Goal: Find specific page/section: Find specific page/section

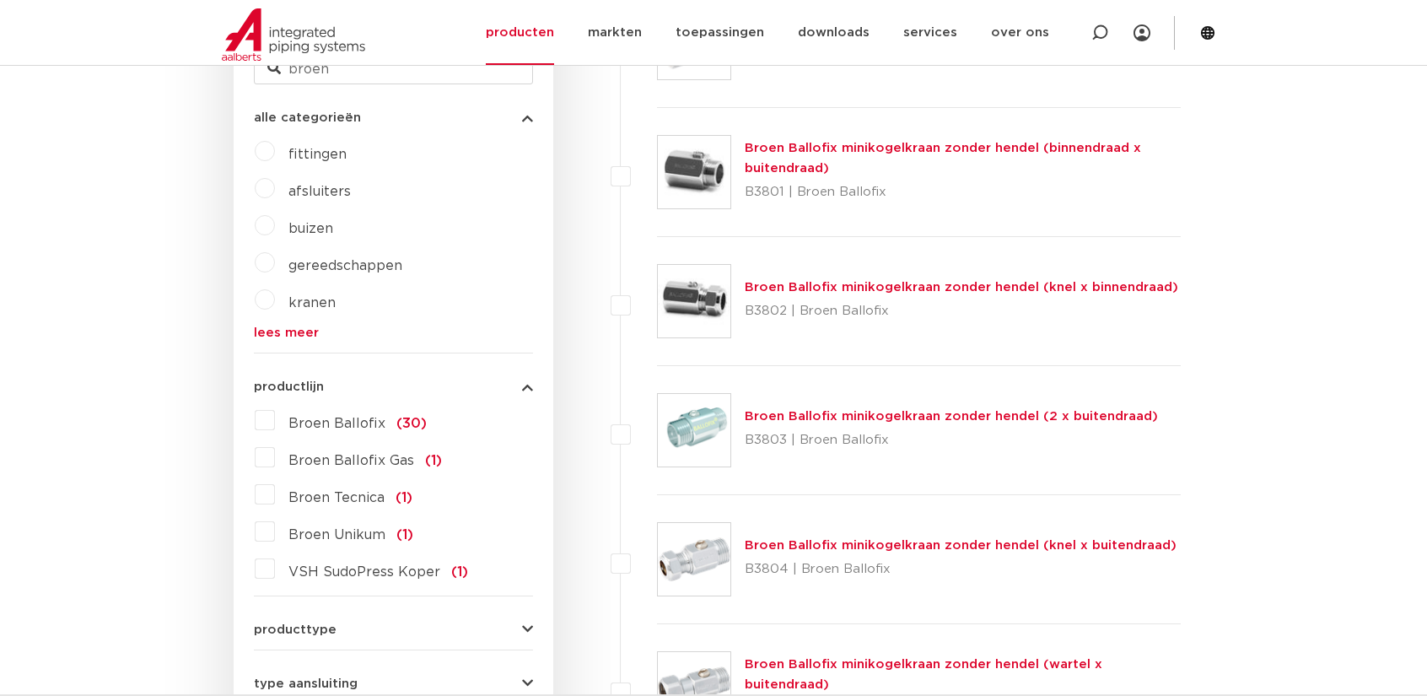
scroll to position [590, 0]
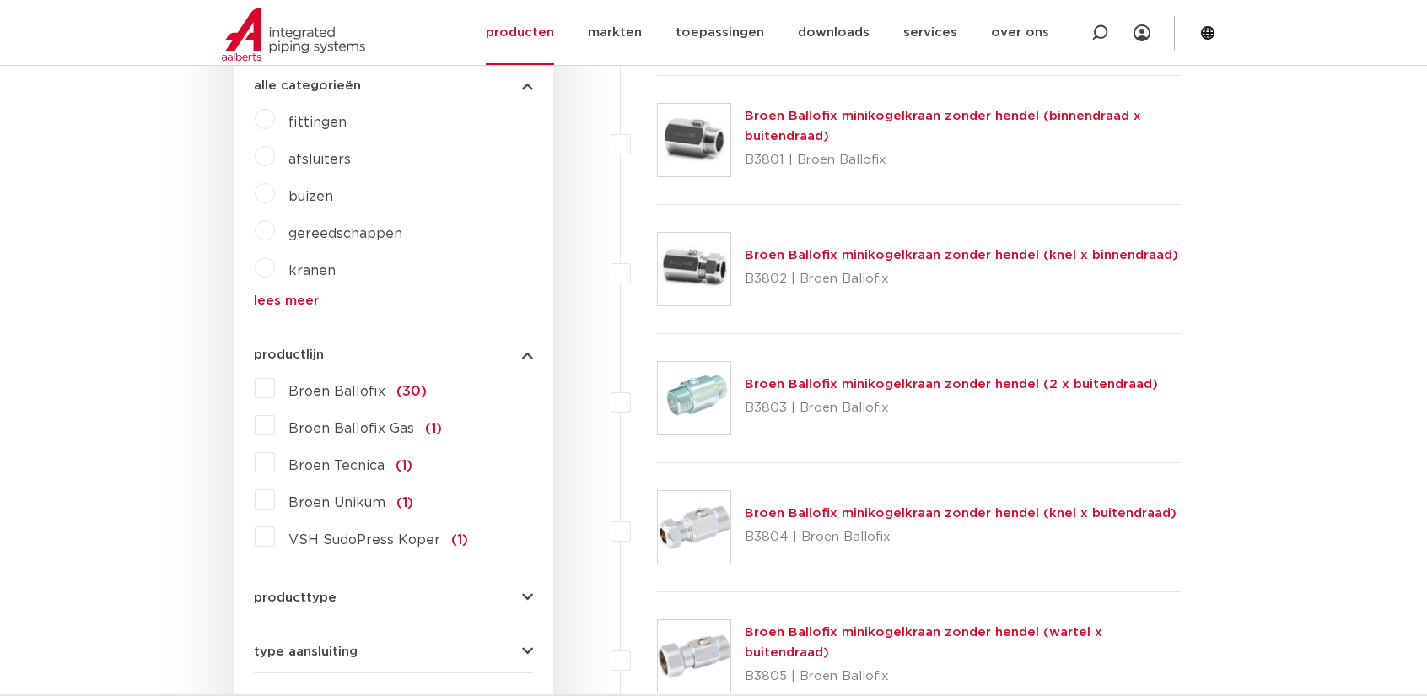
click at [275, 391] on label "Broen Ballofix (30)" at bounding box center [351, 388] width 152 height 27
click at [0, 0] on input "Broen Ballofix (30)" at bounding box center [0, 0] width 0 height 0
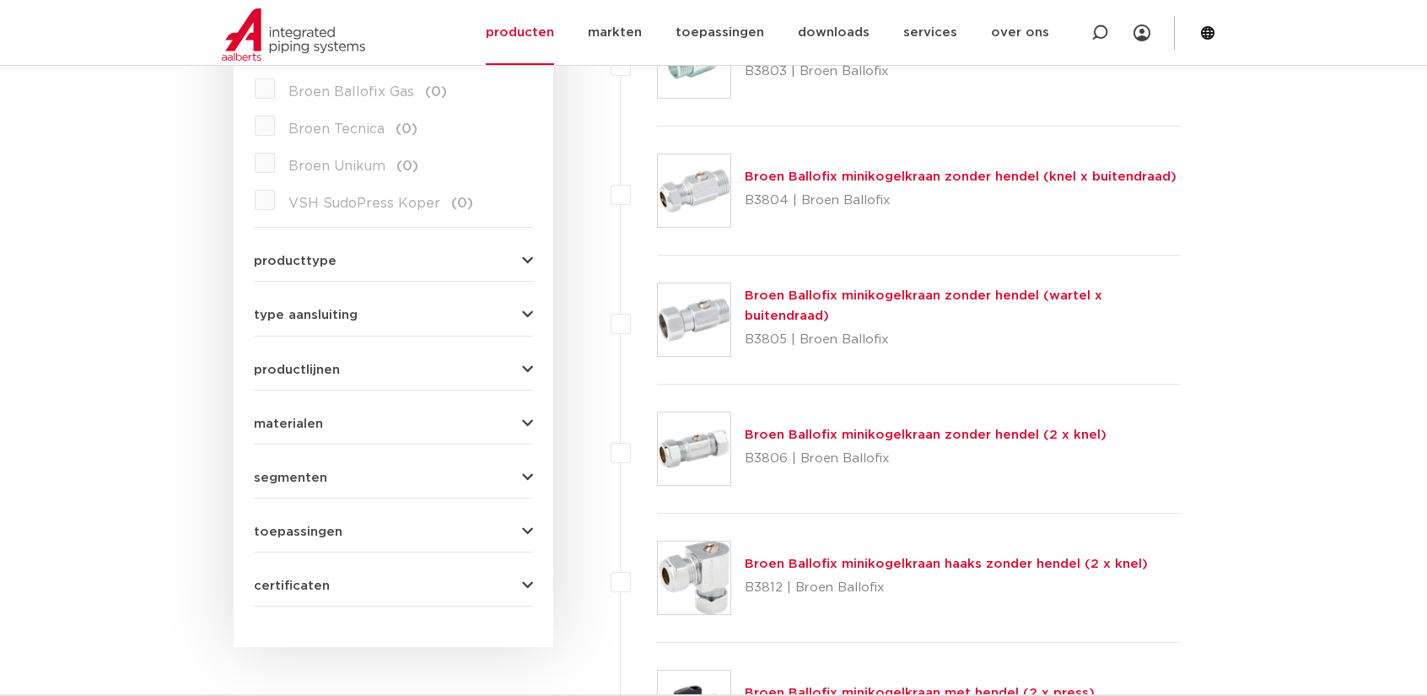
scroll to position [928, 0]
click at [528, 254] on icon "button" at bounding box center [527, 260] width 11 height 13
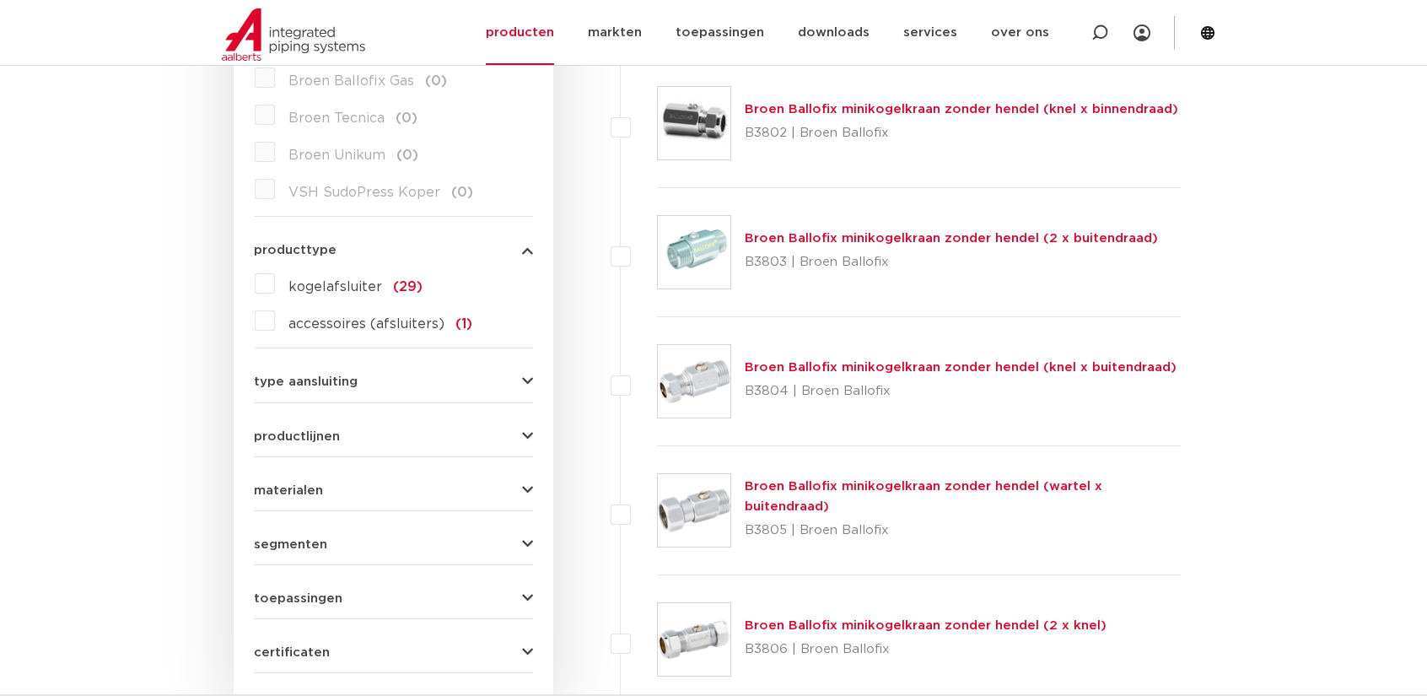
scroll to position [712, 0]
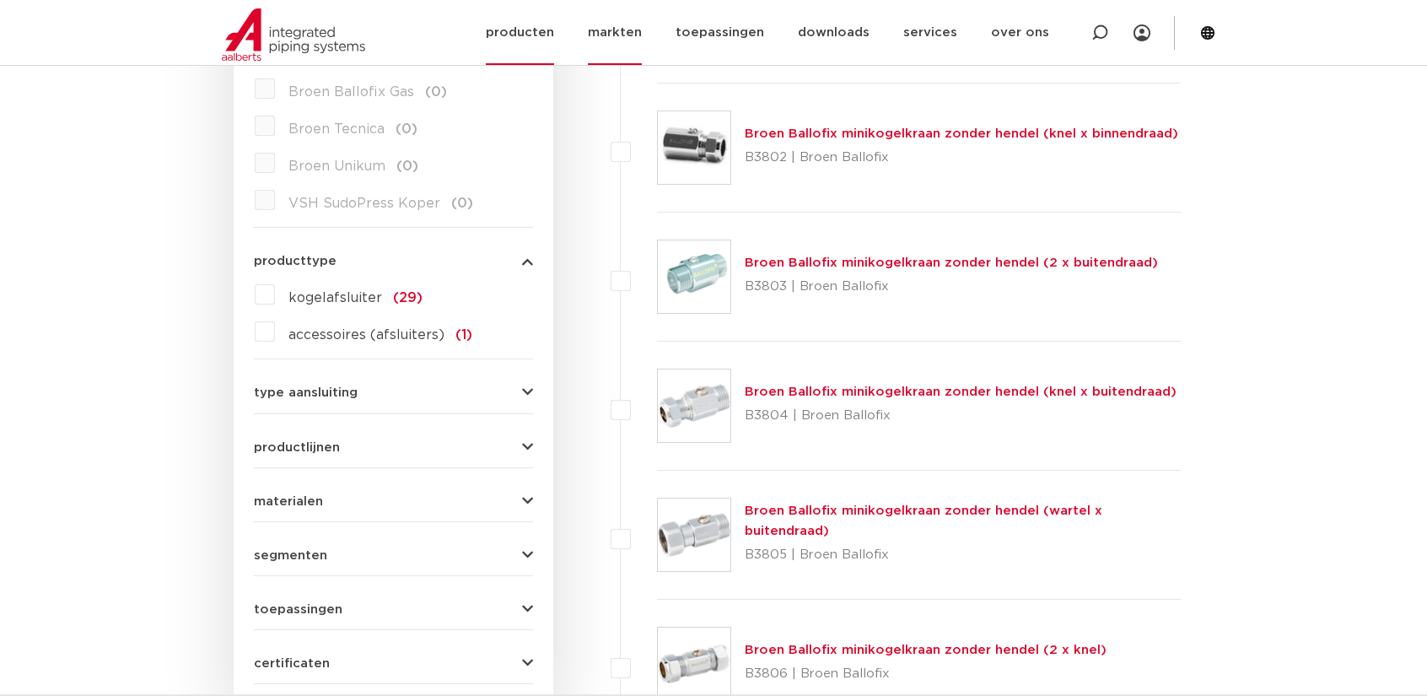
click at [631, 34] on link "markten" at bounding box center [615, 32] width 54 height 65
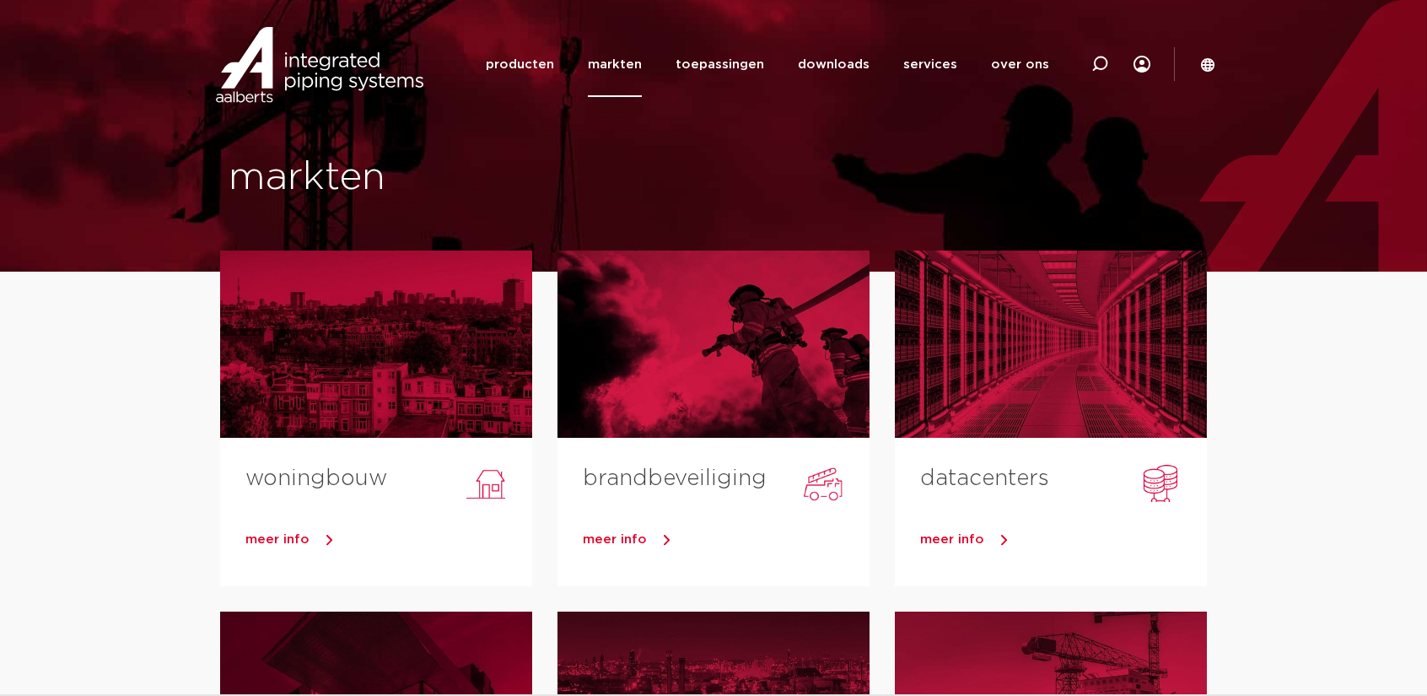
click at [1211, 67] on icon at bounding box center [1207, 64] width 15 height 15
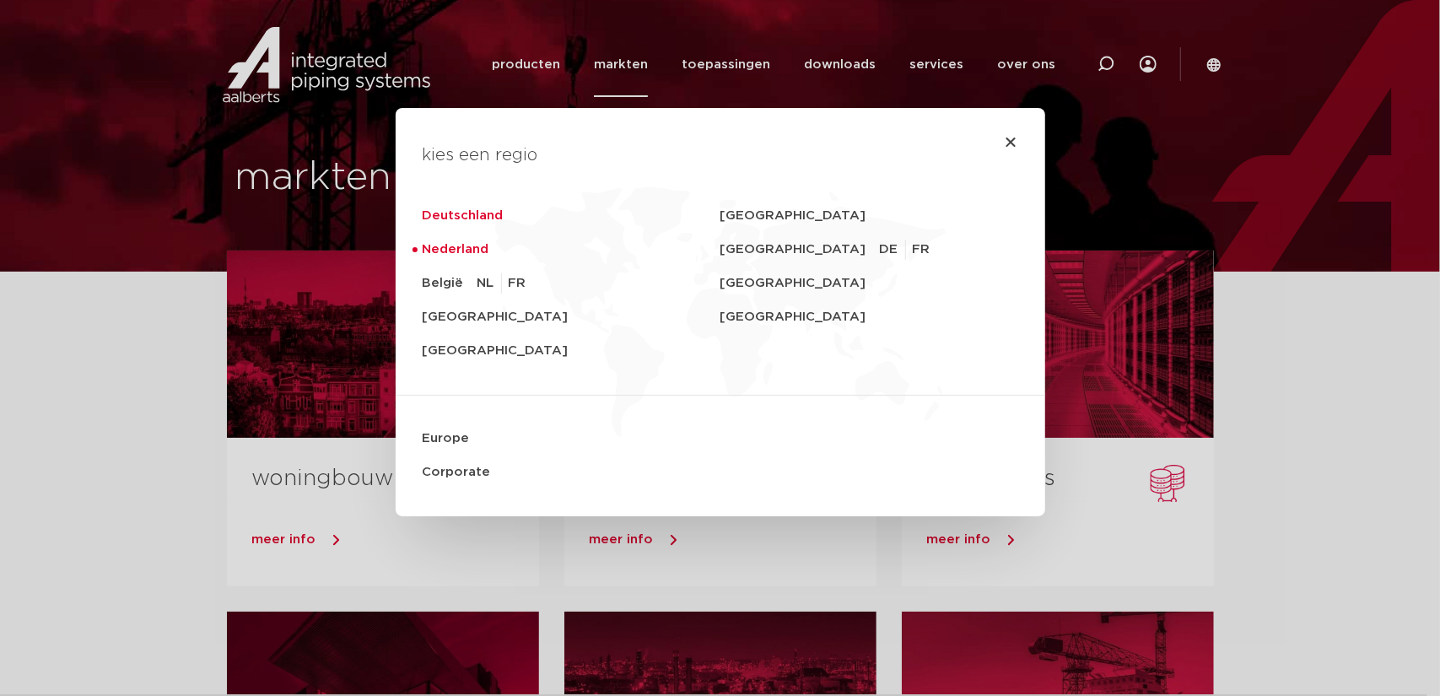
click at [445, 220] on link "Deutschland" at bounding box center [572, 216] width 298 height 34
